Goal: Task Accomplishment & Management: Use online tool/utility

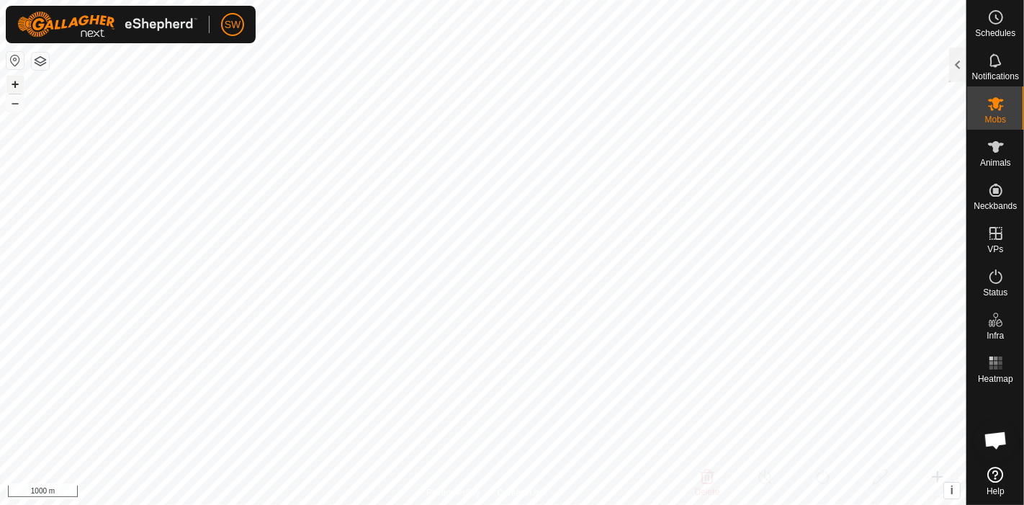
click at [16, 82] on button "+" at bounding box center [14, 84] width 17 height 17
click at [15, 104] on button "–" at bounding box center [14, 102] width 17 height 17
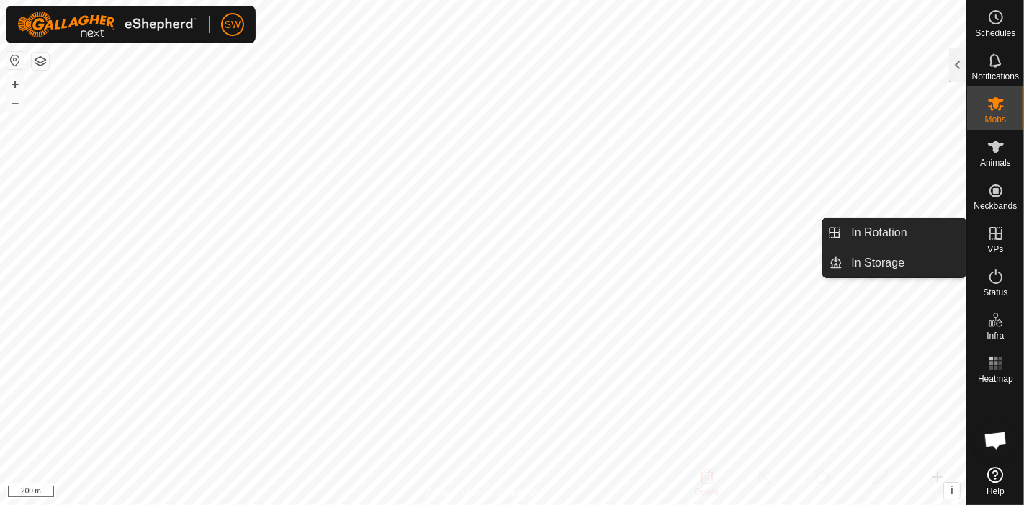
click at [993, 239] on icon at bounding box center [995, 233] width 17 height 17
click at [936, 233] on link "In Rotation" at bounding box center [904, 232] width 123 height 29
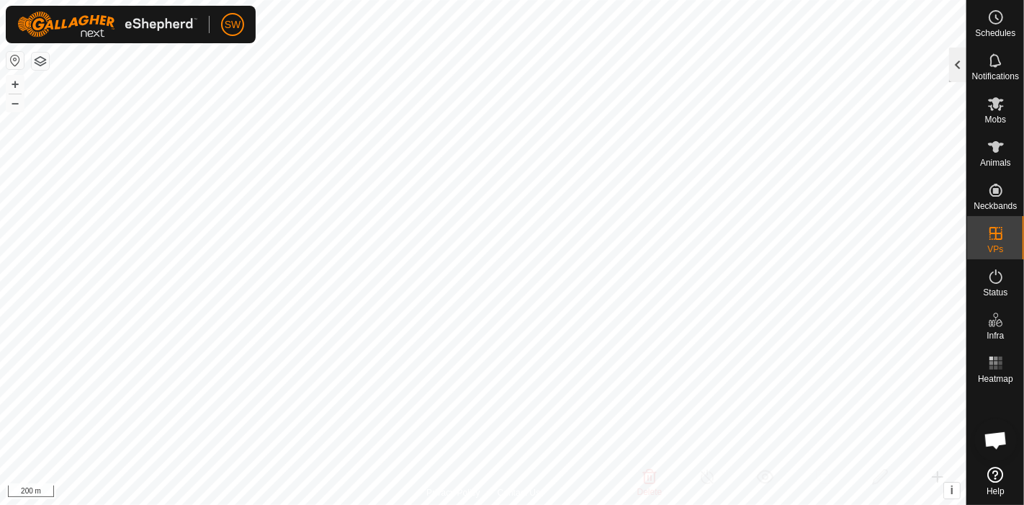
click at [956, 61] on div at bounding box center [957, 65] width 17 height 35
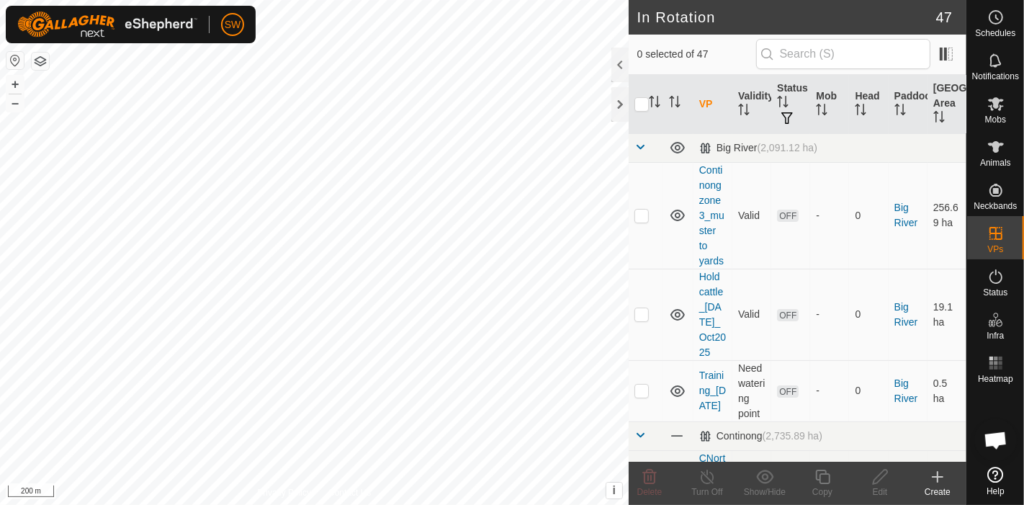
click at [933, 477] on icon at bounding box center [938, 477] width 10 height 0
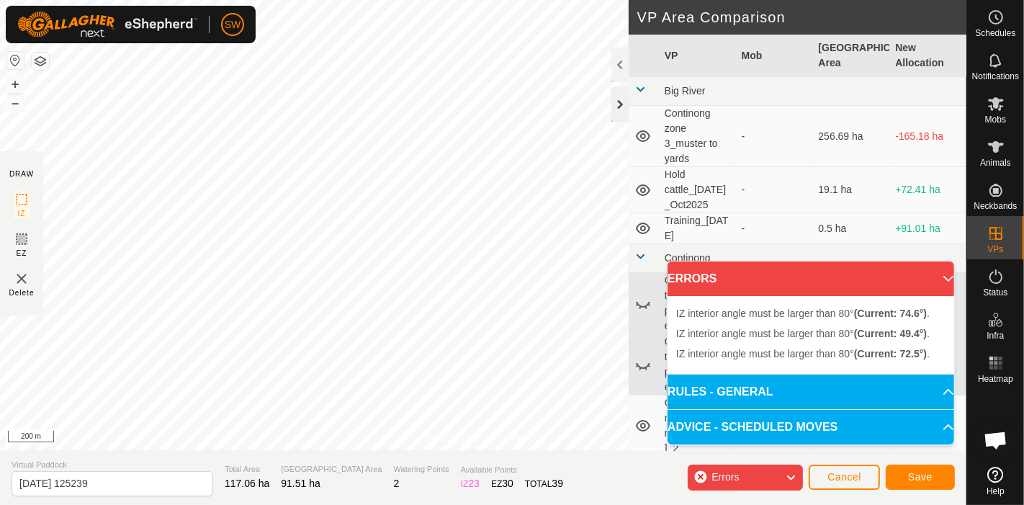
click at [615, 106] on div at bounding box center [619, 104] width 17 height 35
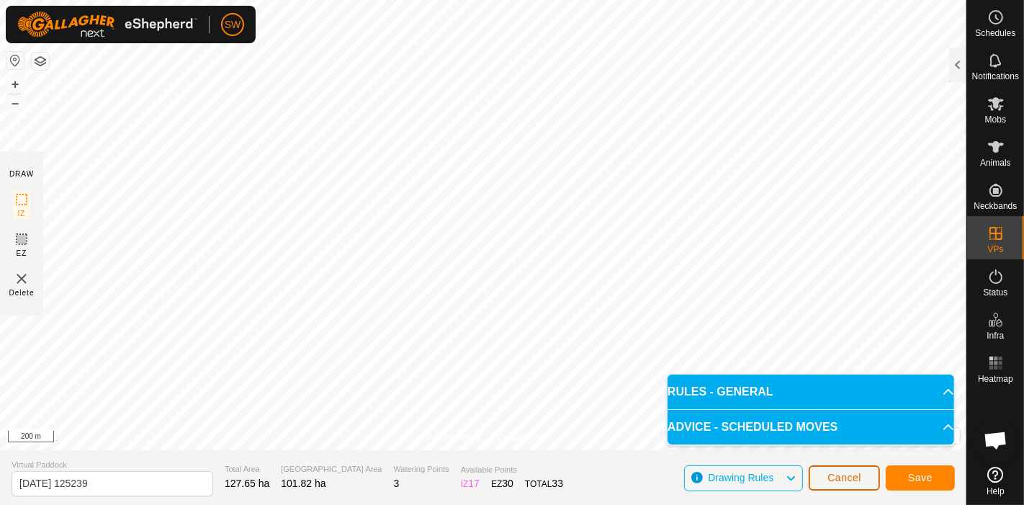
click at [829, 475] on span "Cancel" at bounding box center [845, 478] width 34 height 12
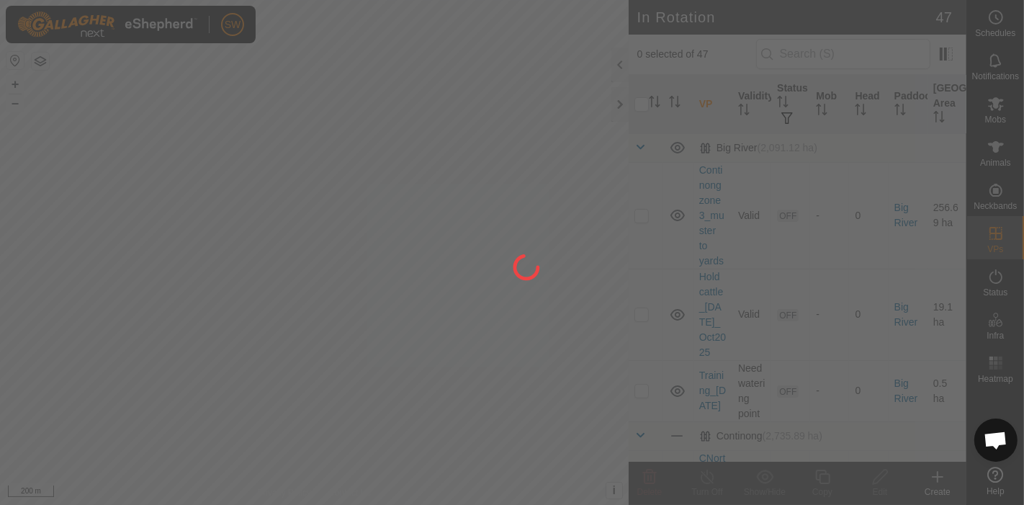
click at [995, 110] on div at bounding box center [512, 252] width 1024 height 505
click at [991, 104] on div at bounding box center [512, 252] width 1024 height 505
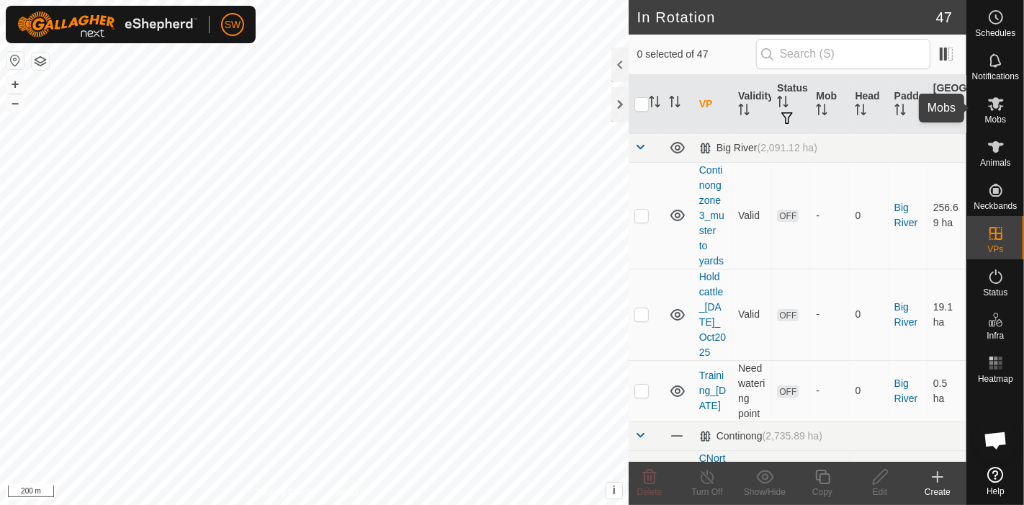
click at [992, 106] on icon at bounding box center [996, 104] width 16 height 14
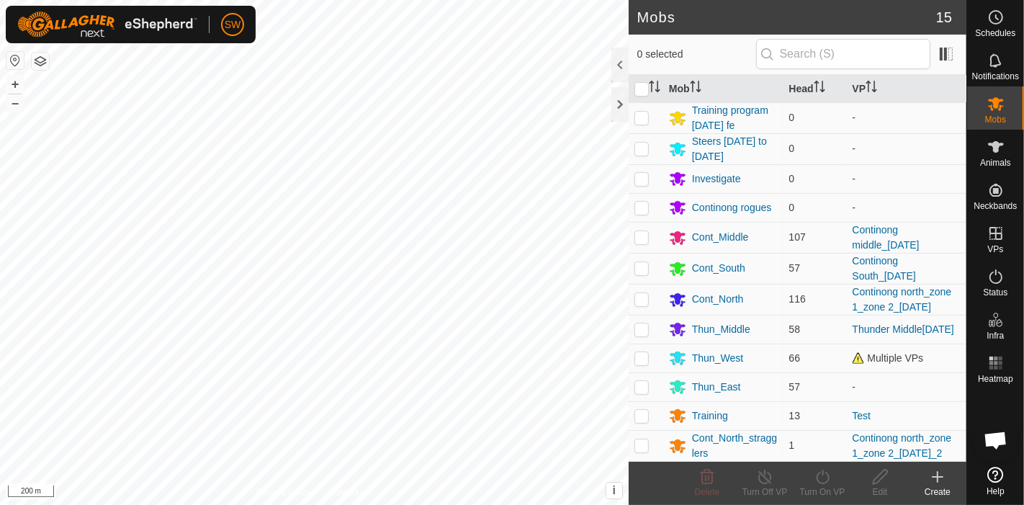
scroll to position [103, 0]
click at [645, 349] on td at bounding box center [646, 358] width 35 height 29
checkbox input "true"
click at [823, 487] on div "Turn On VP" at bounding box center [823, 491] width 58 height 13
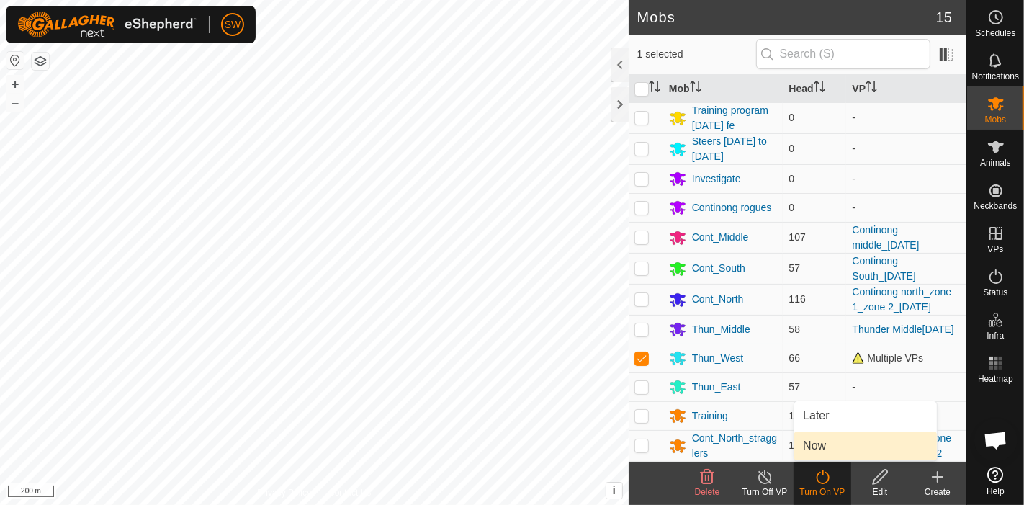
click at [854, 439] on link "Now" at bounding box center [865, 445] width 143 height 29
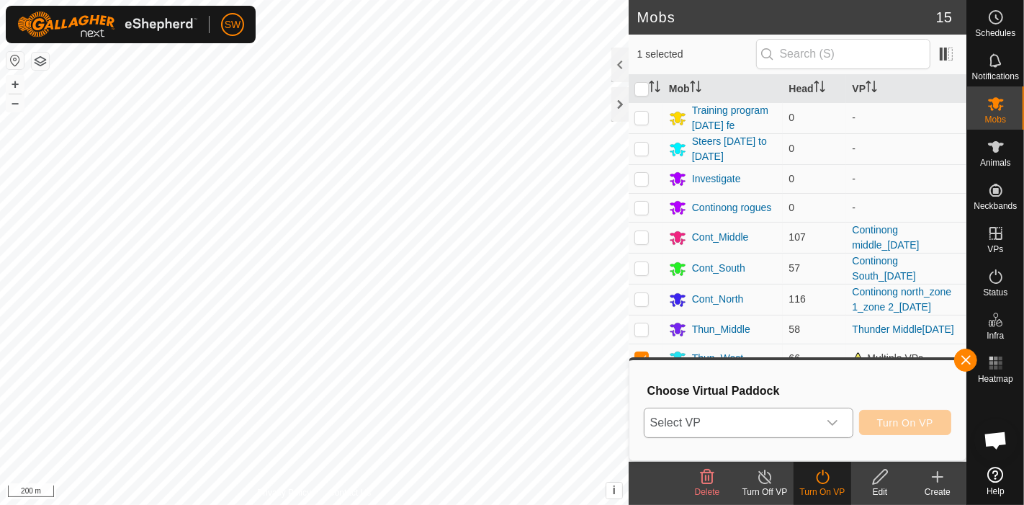
click at [799, 426] on span "Select VP" at bounding box center [732, 422] width 174 height 29
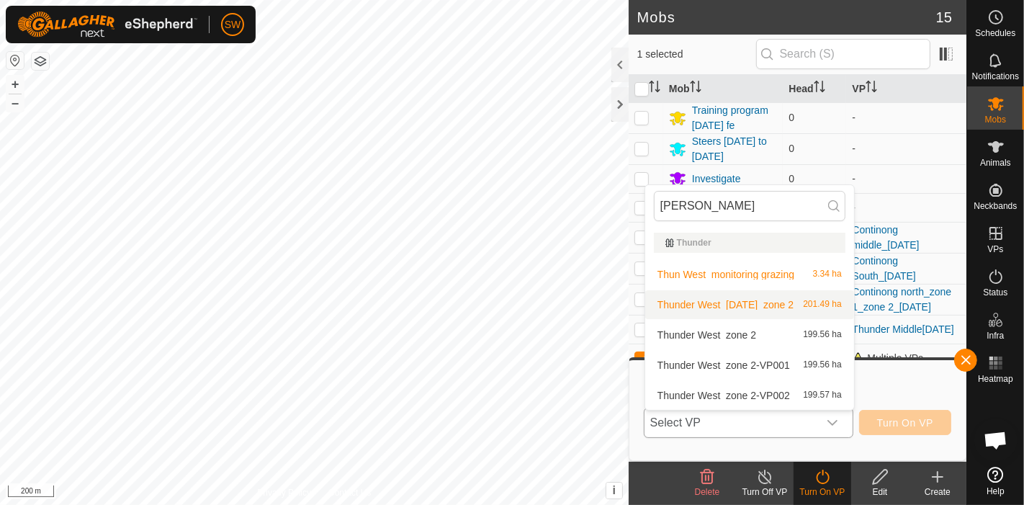
type input "[PERSON_NAME]"
click at [774, 306] on li "Thunder West_[DATE]_zone 2 201.49 ha" at bounding box center [749, 304] width 209 height 29
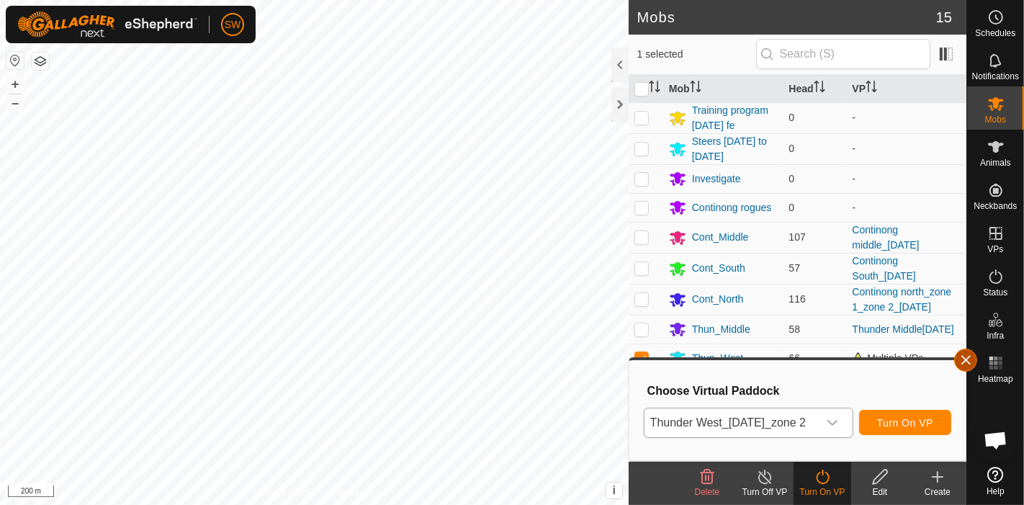
click at [964, 363] on button "button" at bounding box center [965, 360] width 23 height 23
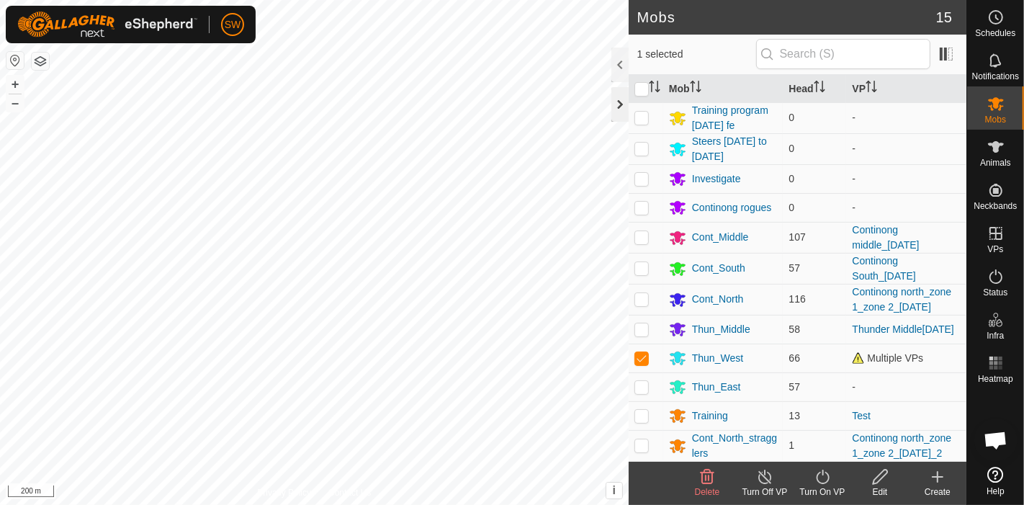
click at [619, 107] on div at bounding box center [619, 104] width 17 height 35
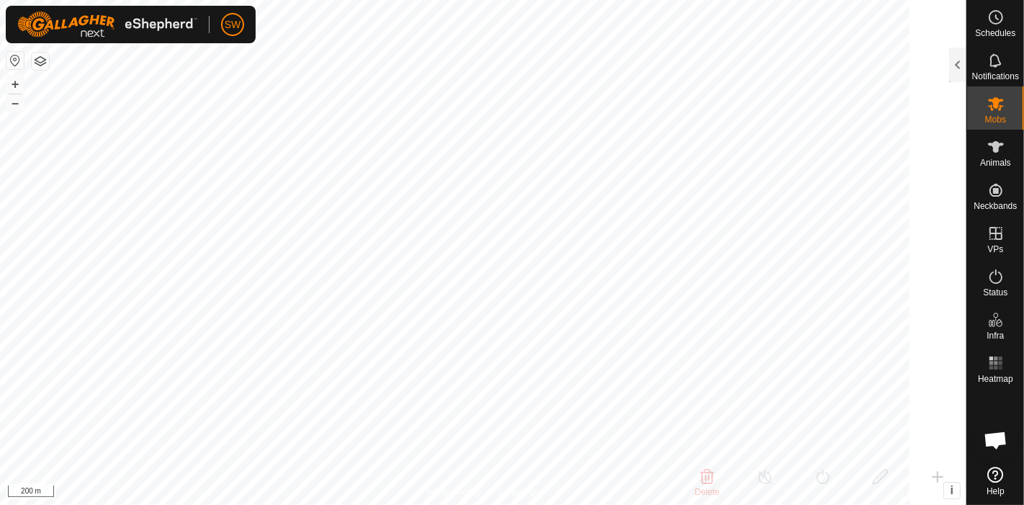
scroll to position [426, 0]
click at [18, 103] on button "–" at bounding box center [14, 102] width 17 height 17
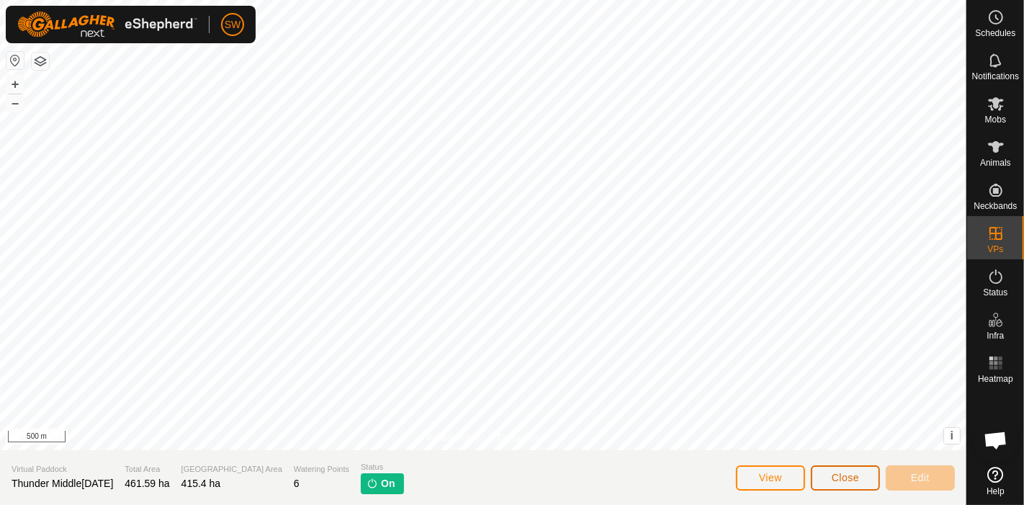
click at [852, 474] on span "Close" at bounding box center [845, 478] width 27 height 12
click at [839, 477] on span "Close" at bounding box center [845, 478] width 27 height 12
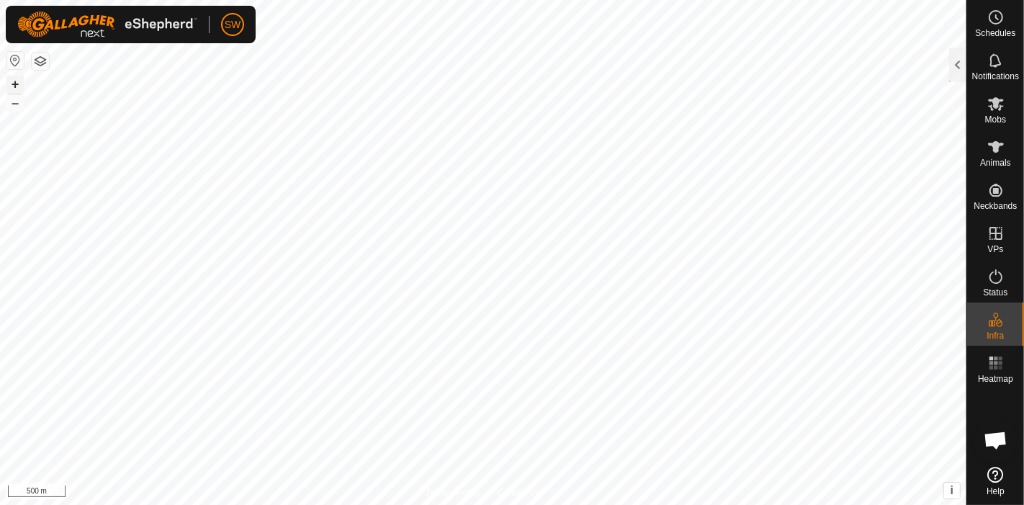
click at [12, 86] on button "+" at bounding box center [14, 84] width 17 height 17
click at [20, 76] on button "+" at bounding box center [14, 84] width 17 height 17
click at [22, 99] on button "–" at bounding box center [14, 102] width 17 height 17
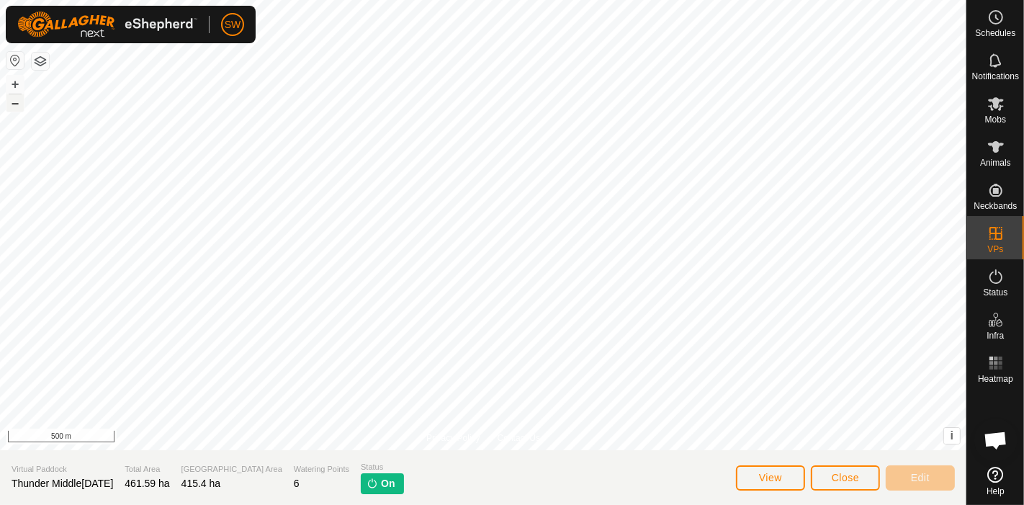
click at [14, 107] on button "–" at bounding box center [14, 102] width 17 height 17
click at [16, 82] on button "+" at bounding box center [14, 84] width 17 height 17
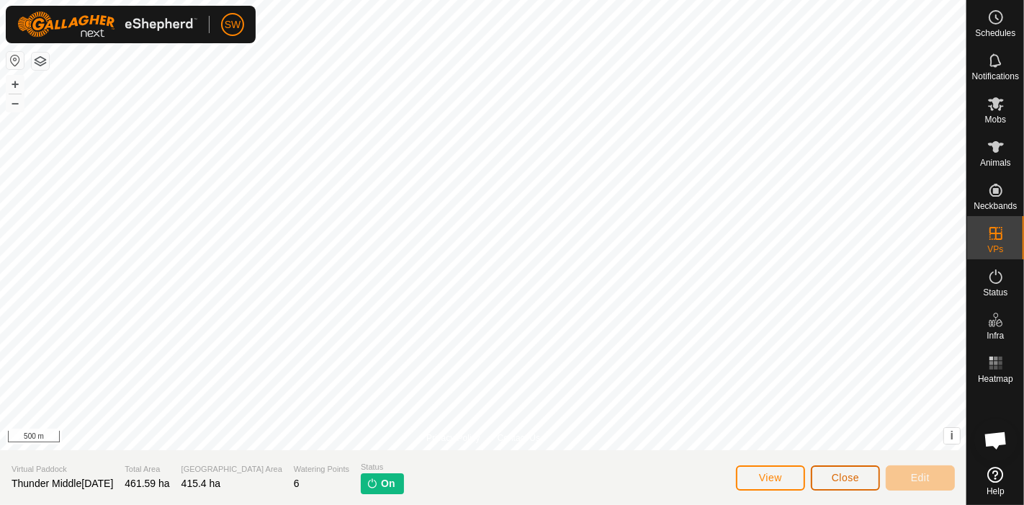
click at [841, 475] on span "Close" at bounding box center [845, 478] width 27 height 12
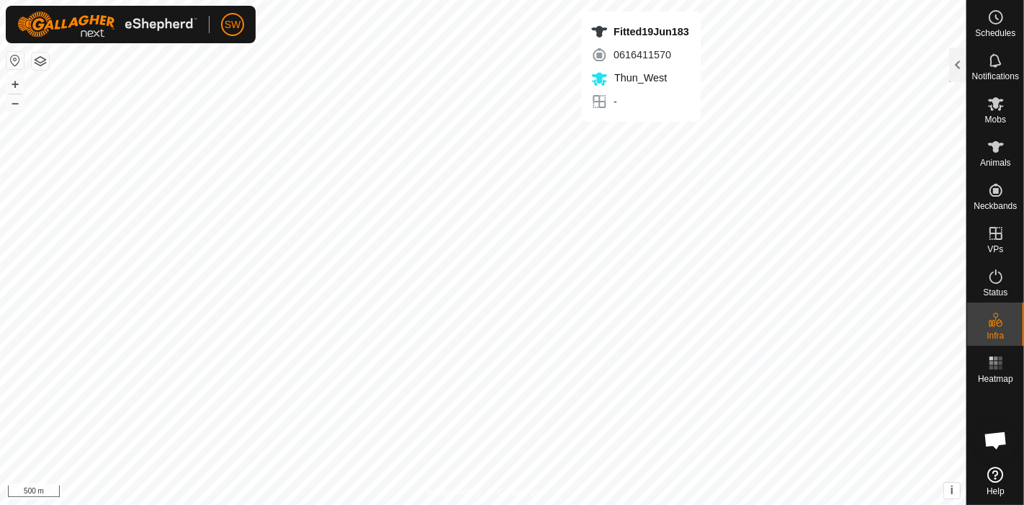
click at [641, 136] on div "SW Schedules Notifications Mobs Animals Neckbands VPs Status Infra Heatmap Help…" at bounding box center [512, 252] width 1024 height 505
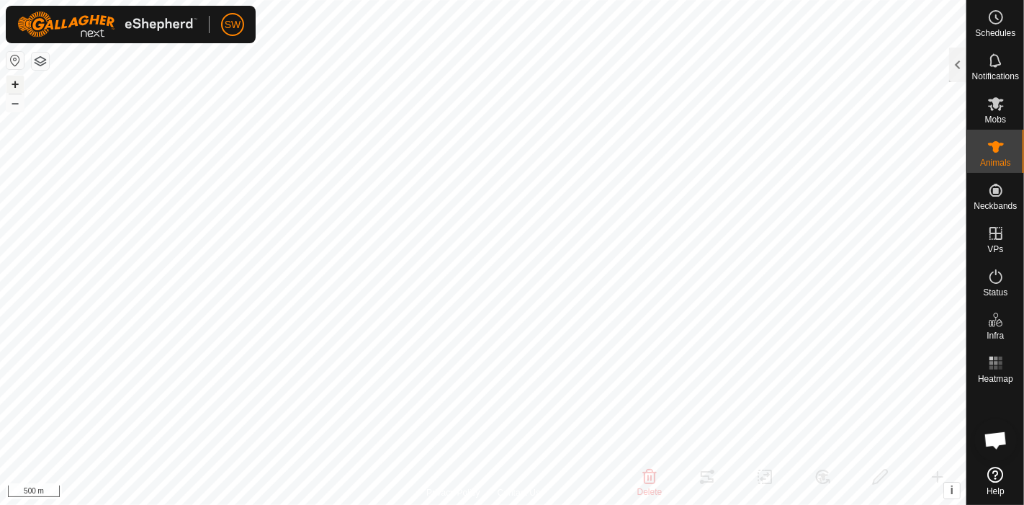
click at [8, 85] on button "+" at bounding box center [14, 84] width 17 height 17
click at [19, 102] on button "–" at bounding box center [14, 102] width 17 height 17
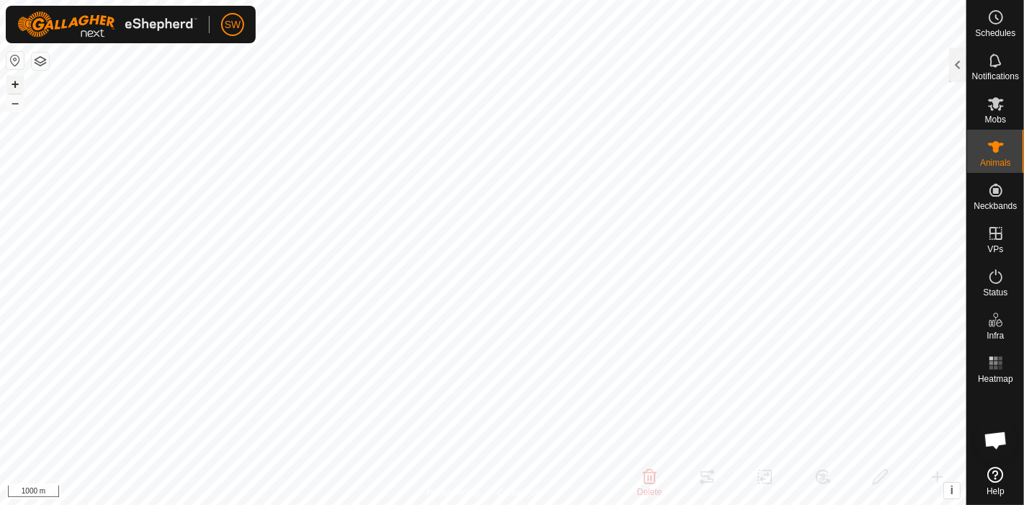
click at [21, 84] on button "+" at bounding box center [14, 84] width 17 height 17
click at [14, 105] on button "–" at bounding box center [14, 102] width 17 height 17
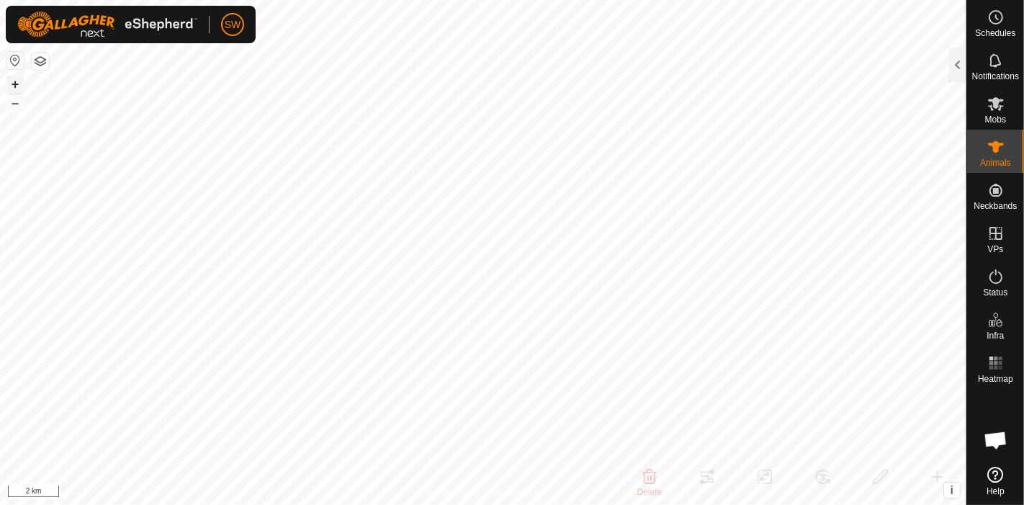
click at [14, 81] on button "+" at bounding box center [14, 84] width 17 height 17
